Goal: Task Accomplishment & Management: Use online tool/utility

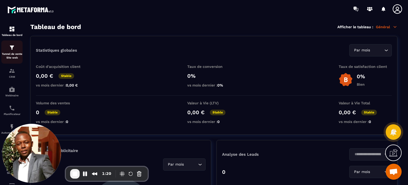
click at [10, 55] on p "Tunnel de vente Site web" at bounding box center [11, 55] width 21 height 7
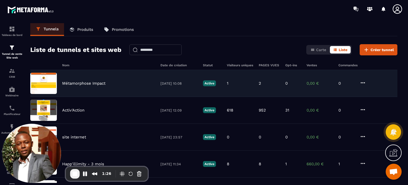
click at [84, 83] on p "Métamorphose Impact" at bounding box center [83, 83] width 43 height 5
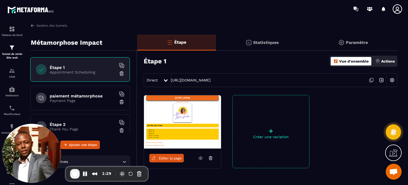
scroll to position [37, 0]
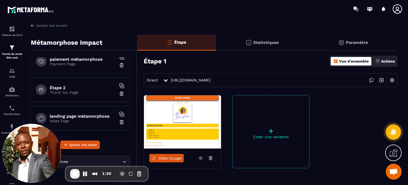
click at [70, 65] on p "Payment Page" at bounding box center [83, 64] width 66 height 4
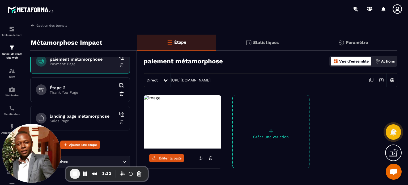
click at [176, 157] on span "Éditer la page" at bounding box center [170, 158] width 23 height 4
